Goal: Navigation & Orientation: Find specific page/section

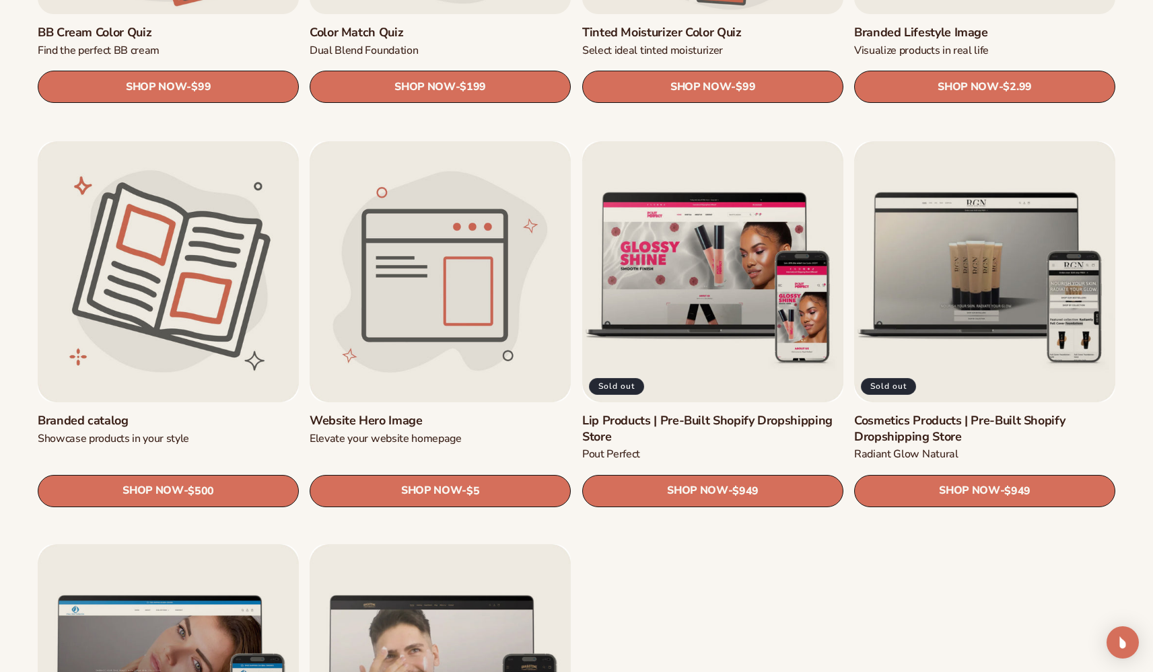
scroll to position [1516, 0]
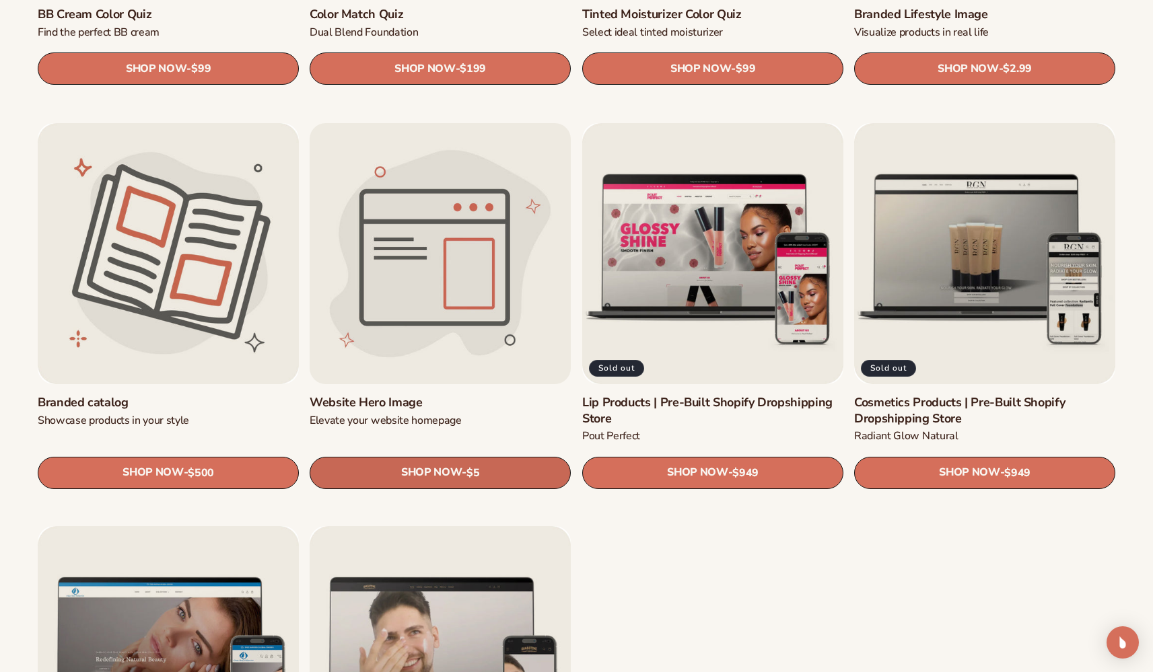
click at [440, 471] on span "SHOP NOW" at bounding box center [431, 472] width 61 height 13
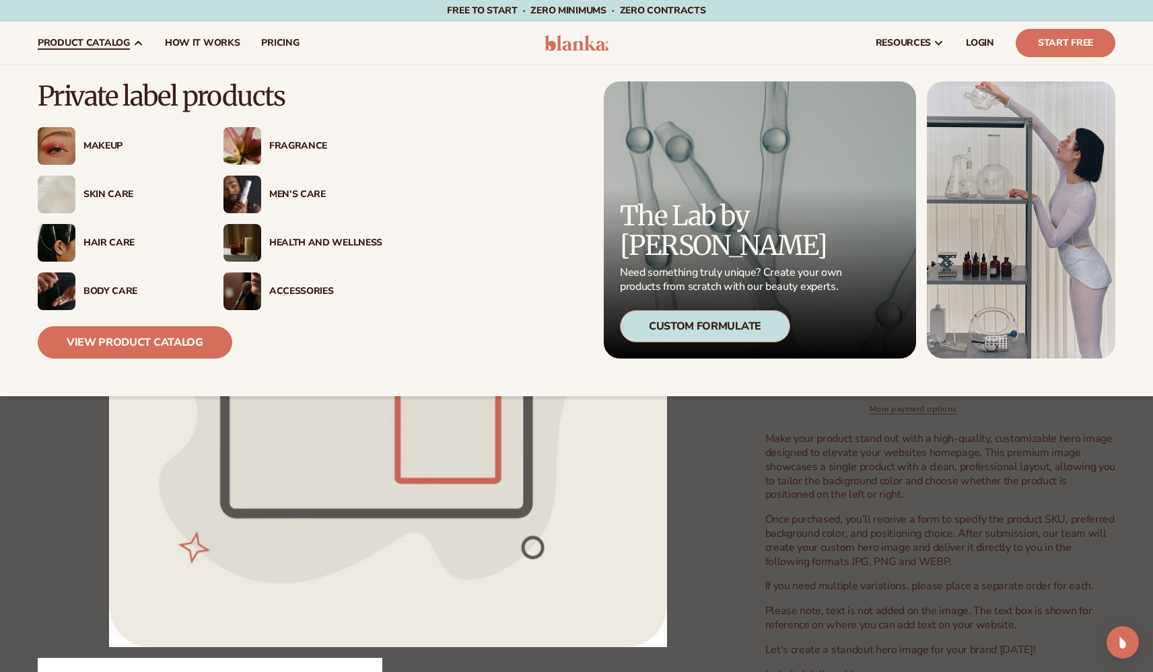
click at [248, 146] on img at bounding box center [242, 146] width 38 height 38
